Goal: Task Accomplishment & Management: Complete application form

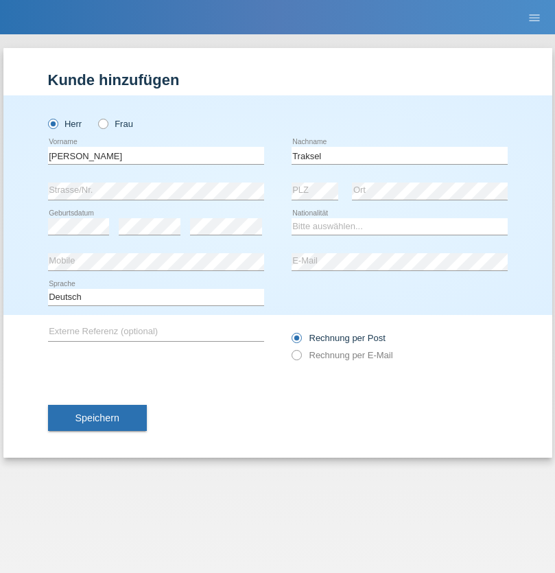
type input "Traksel"
select select "DE"
select select "C"
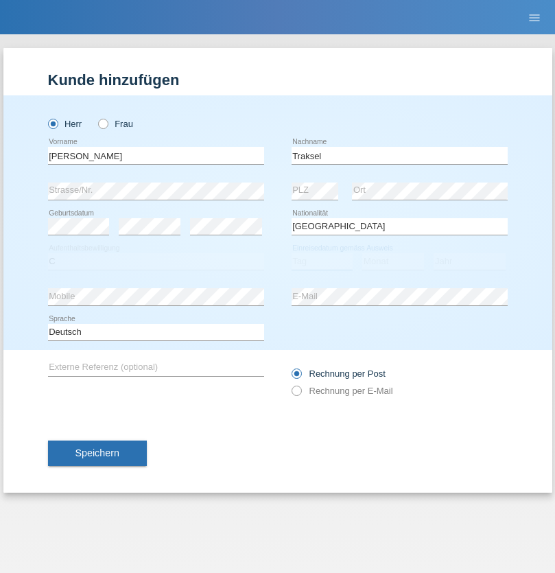
select select "01"
select select "07"
select select "2008"
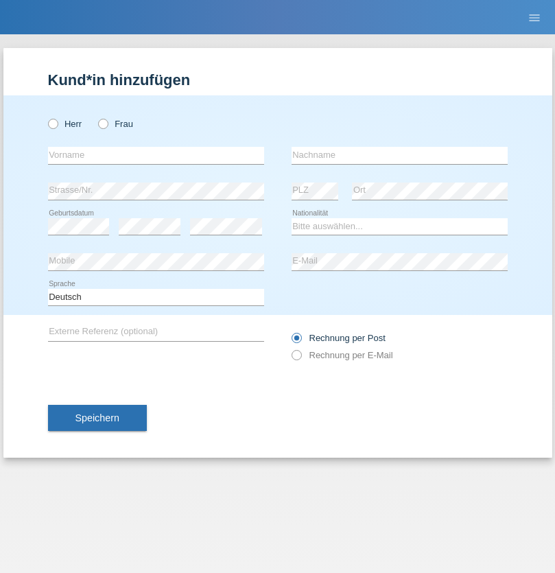
radio input "true"
click at [156, 155] on input "text" at bounding box center [156, 155] width 216 height 17
type input "Vedrana"
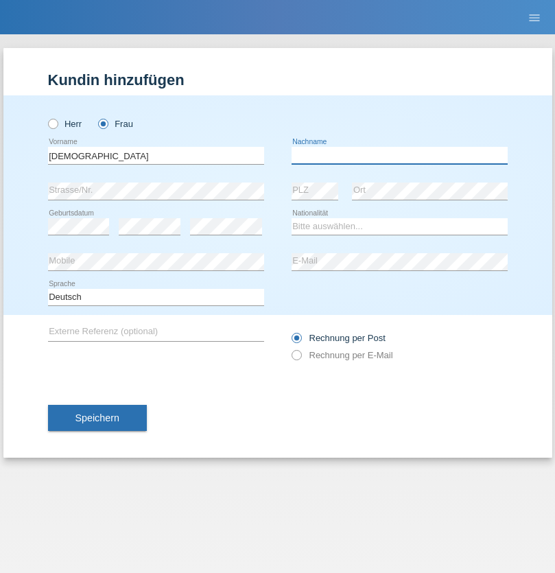
click at [399, 155] on input "text" at bounding box center [399, 155] width 216 height 17
type input "Cimbaljević"
select select "HR"
select select "C"
select select "12"
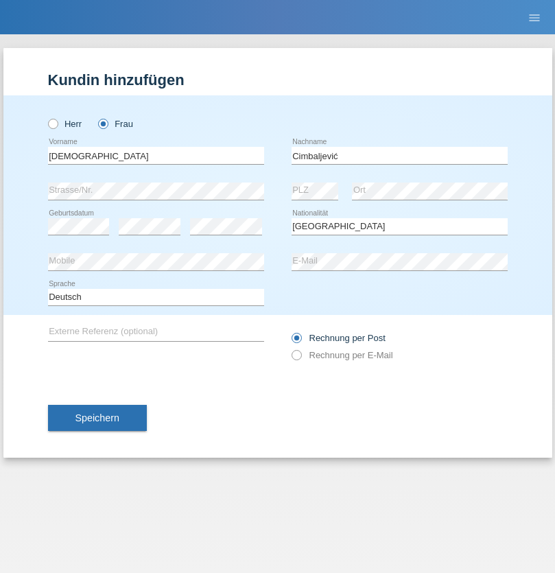
select select "08"
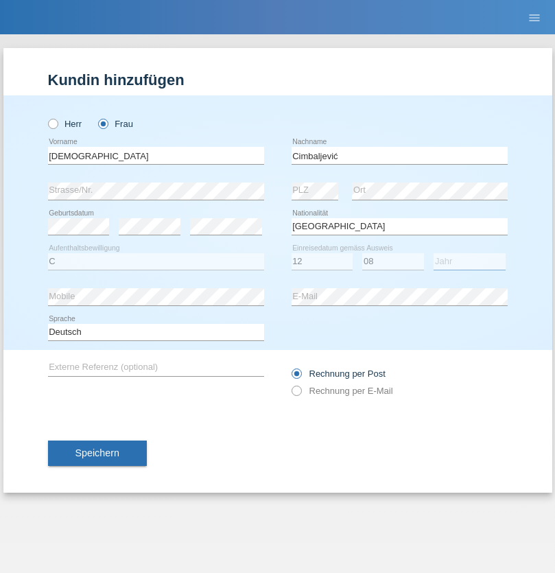
select select "2021"
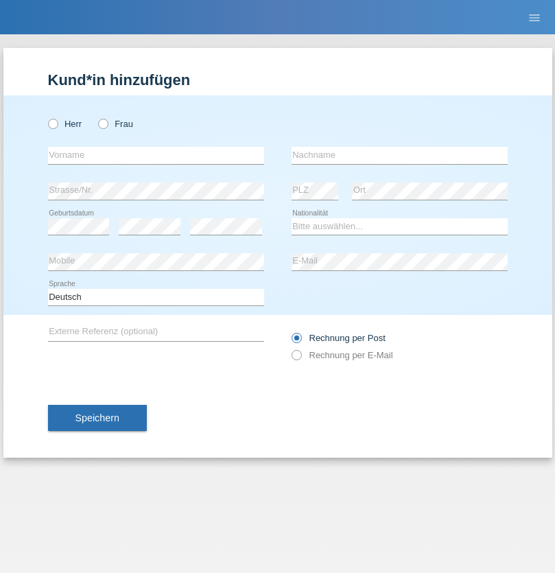
radio input "true"
click at [156, 155] on input "text" at bounding box center [156, 155] width 216 height 17
type input "Batsche"
click at [399, 155] on input "text" at bounding box center [399, 155] width 216 height 17
type input "Arifoska"
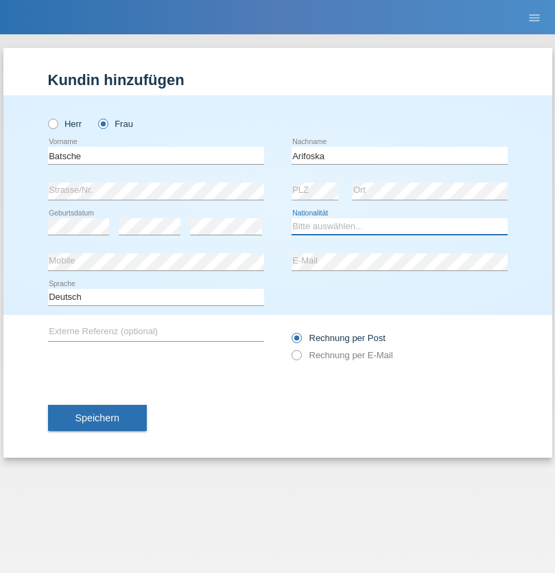
select select "CH"
radio input "true"
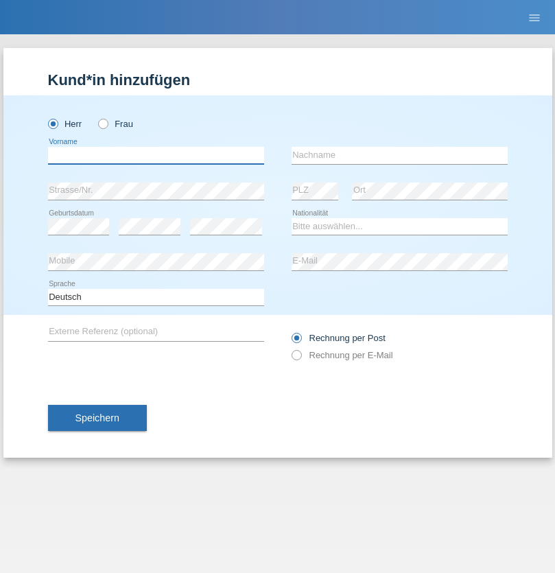
click at [156, 155] on input "text" at bounding box center [156, 155] width 216 height 17
type input "Emre"
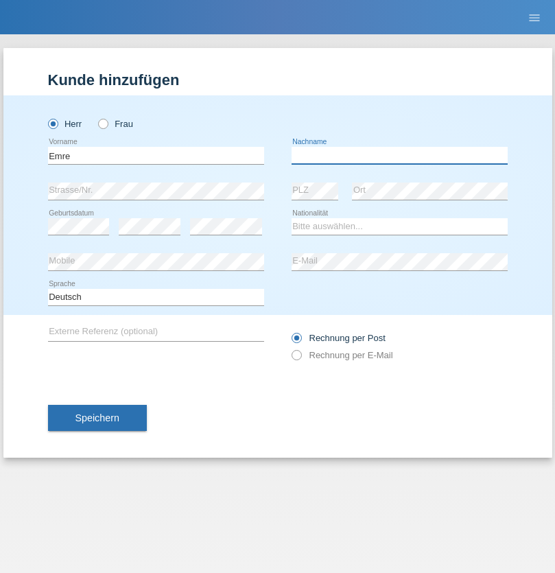
click at [399, 155] on input "text" at bounding box center [399, 155] width 216 height 17
type input "Uzun"
select select "CH"
